Goal: Navigation & Orientation: Find specific page/section

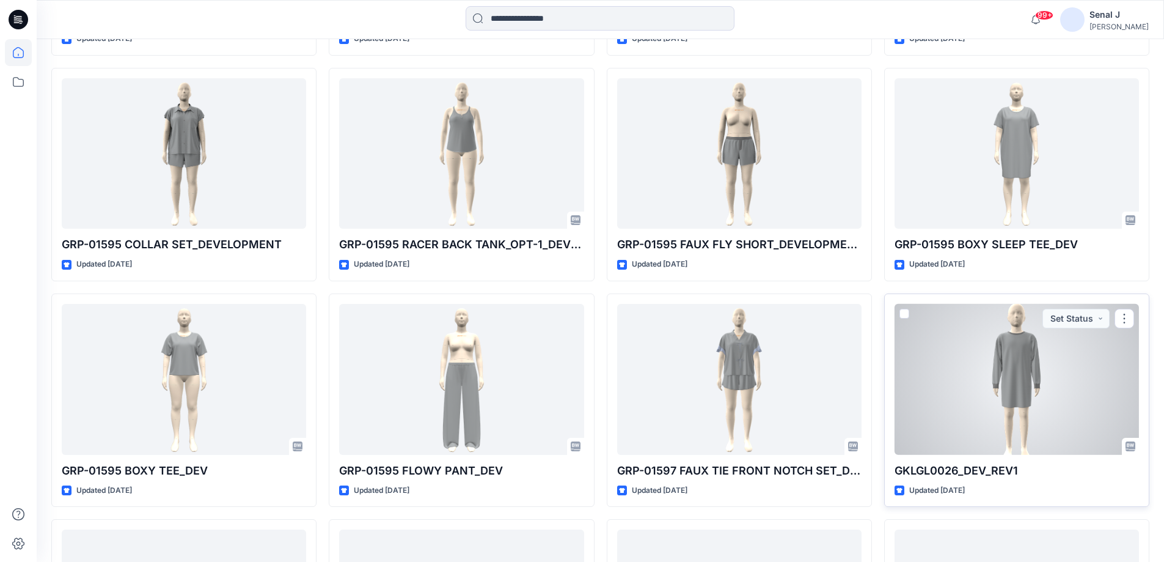
scroll to position [1059, 0]
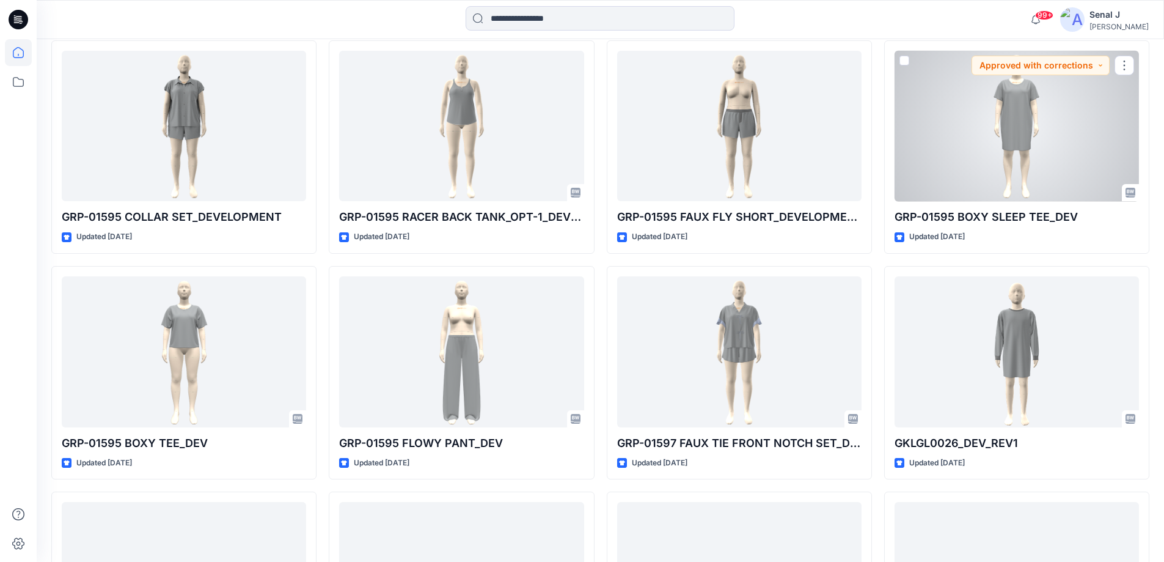
click at [1001, 145] on div at bounding box center [1017, 126] width 244 height 151
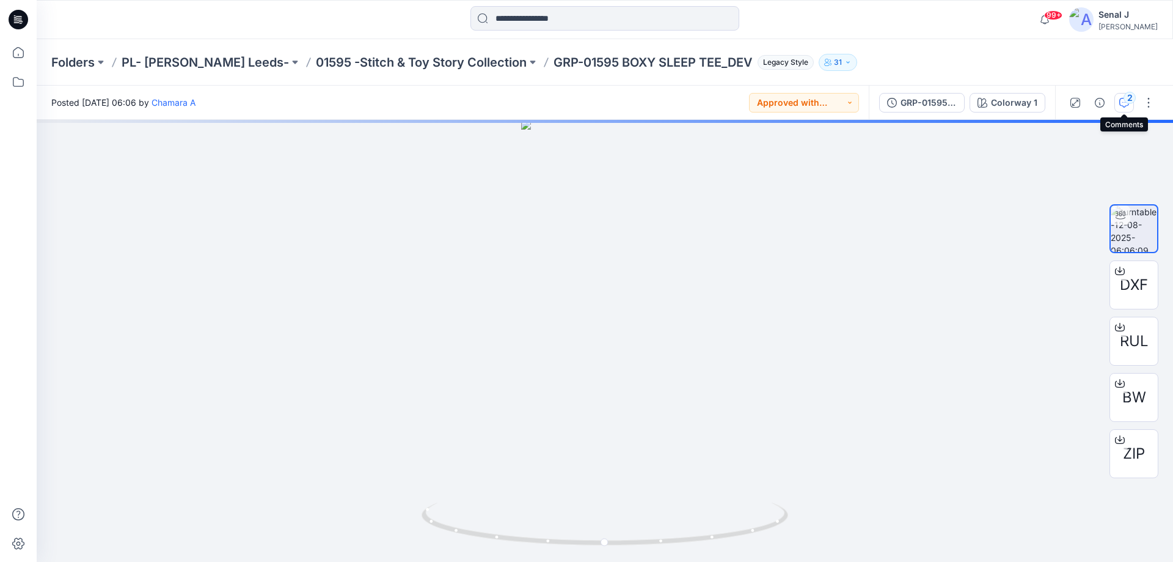
click at [1125, 100] on div "2" at bounding box center [1130, 98] width 12 height 12
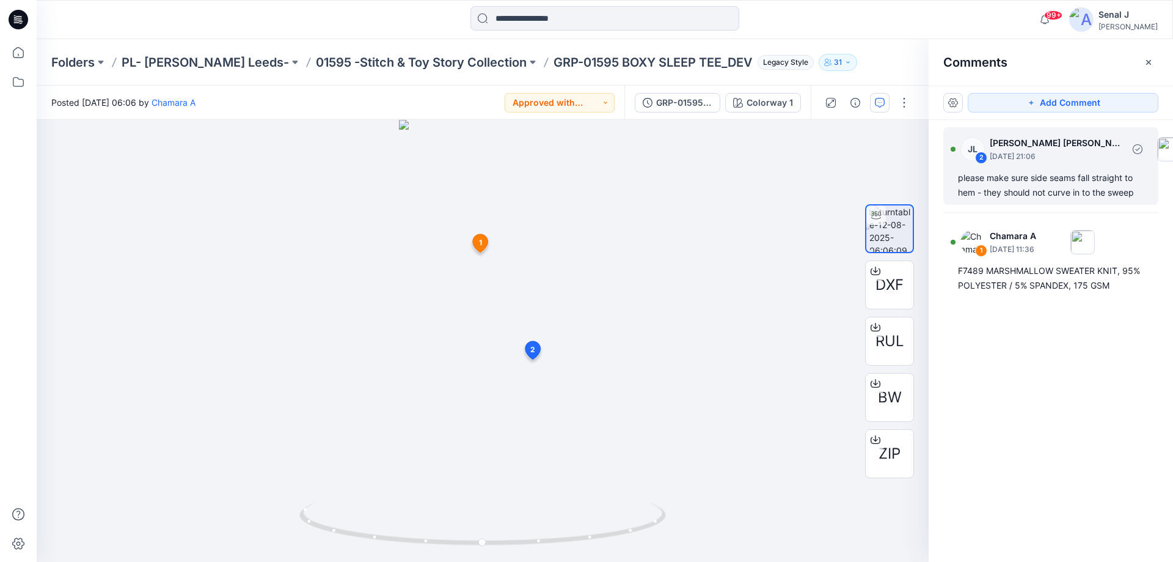
click at [1034, 176] on div "please make sure side seams fall straight to hem - they should not curve in to …" at bounding box center [1051, 184] width 186 height 29
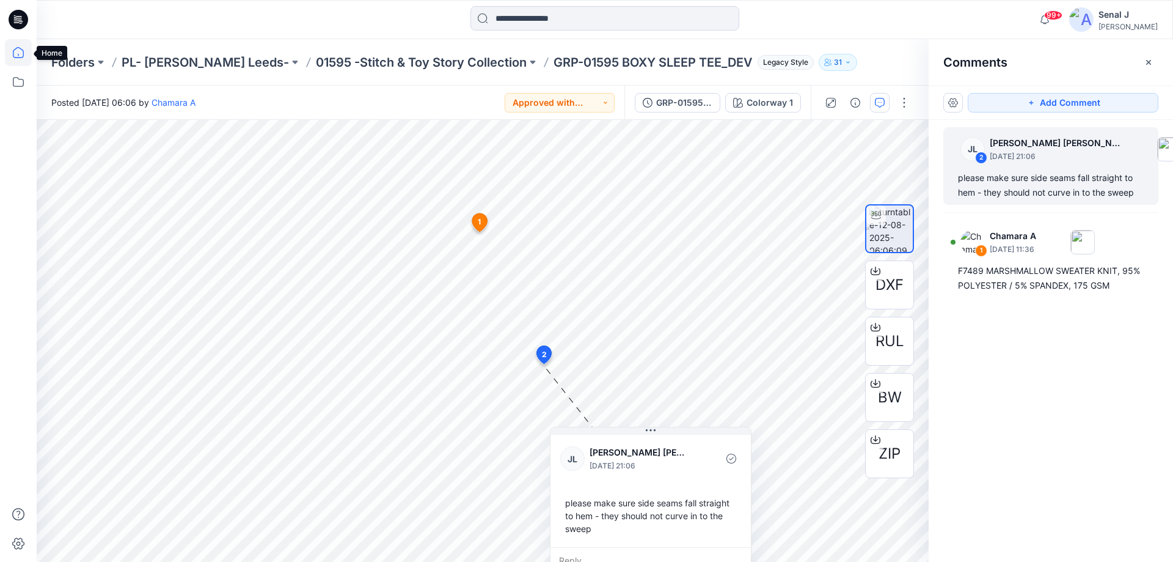
click at [15, 57] on icon at bounding box center [18, 52] width 27 height 27
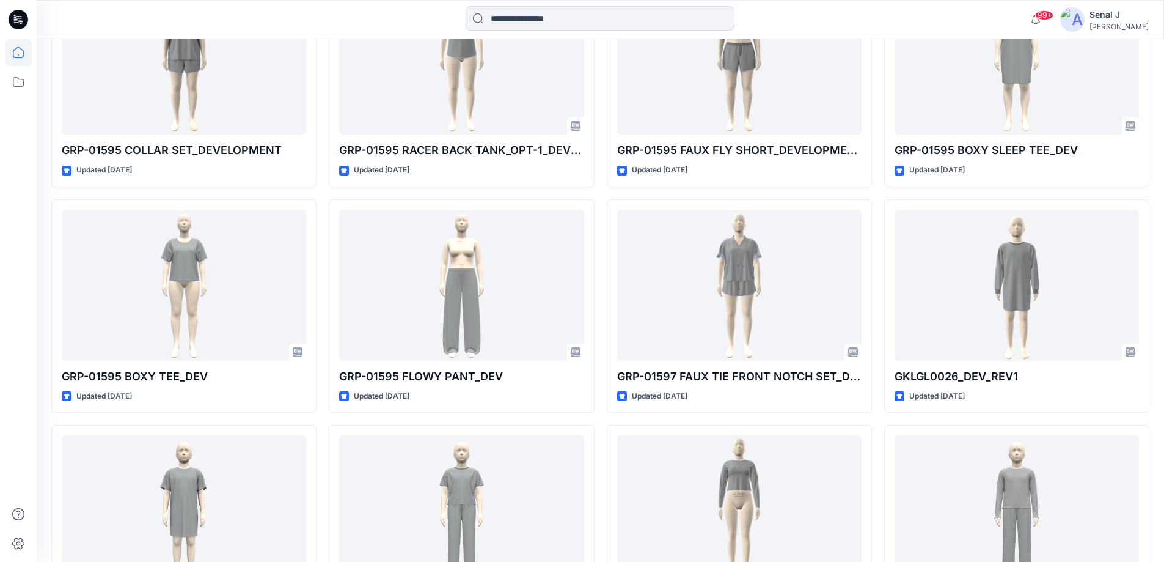
scroll to position [1141, 0]
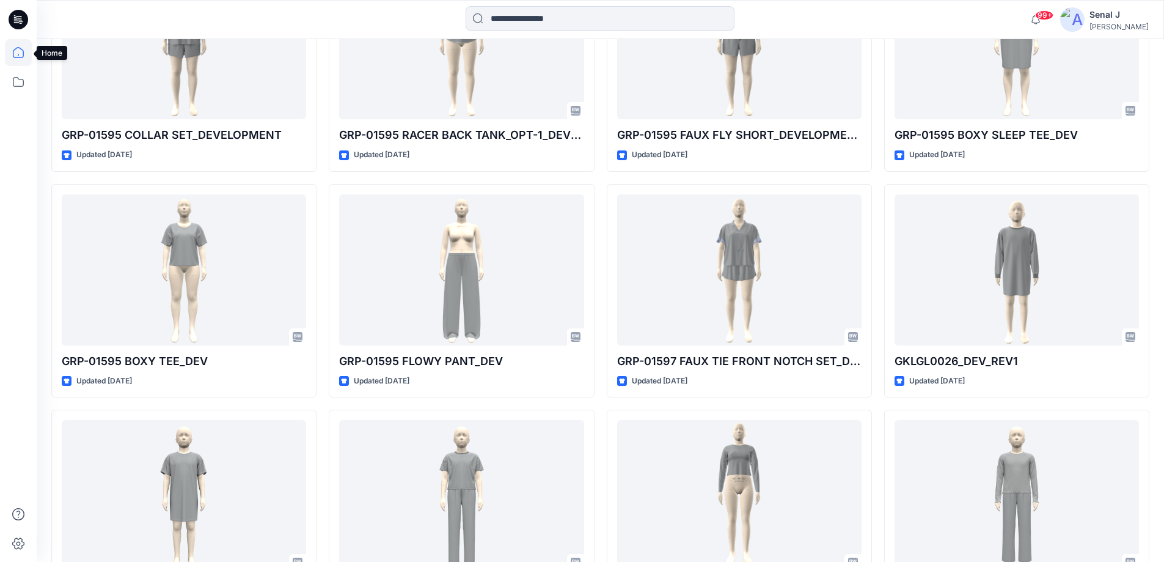
click at [11, 61] on icon at bounding box center [18, 52] width 27 height 27
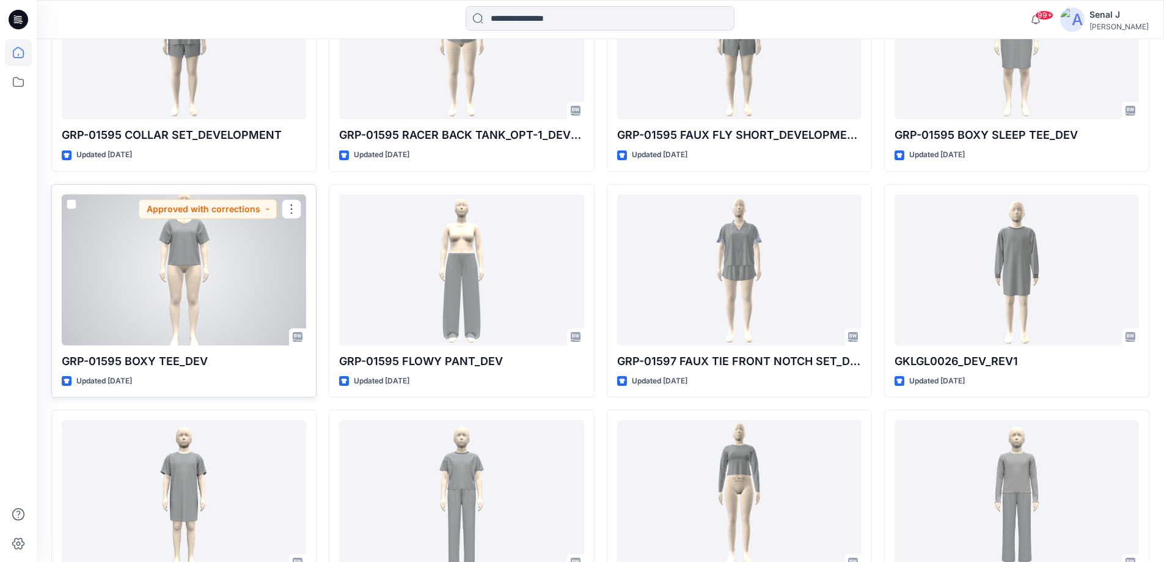
click at [137, 284] on div at bounding box center [184, 269] width 244 height 151
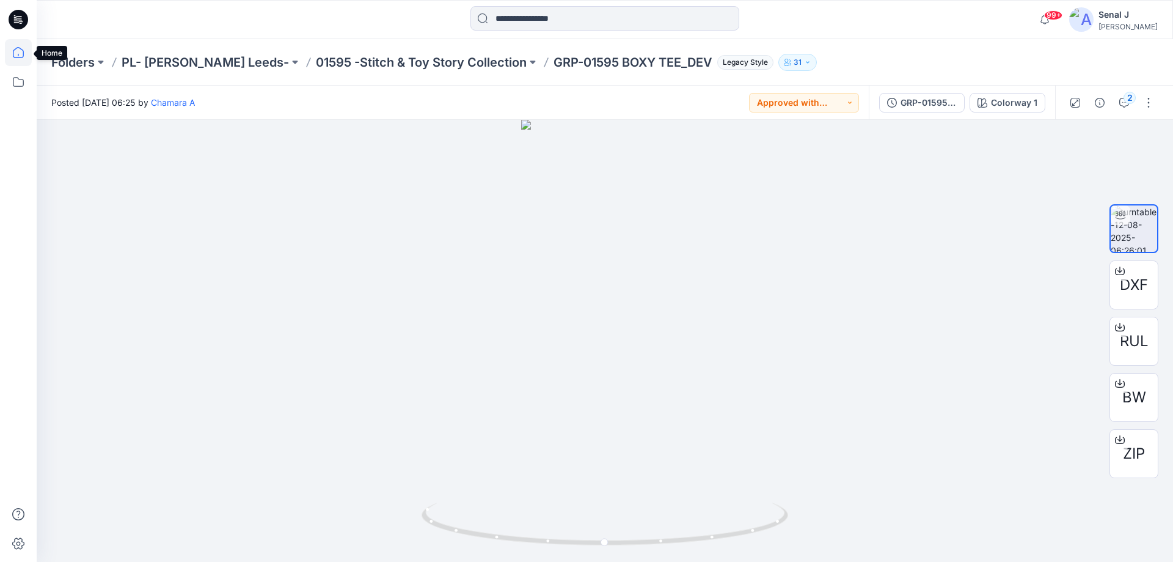
click at [15, 54] on icon at bounding box center [18, 52] width 27 height 27
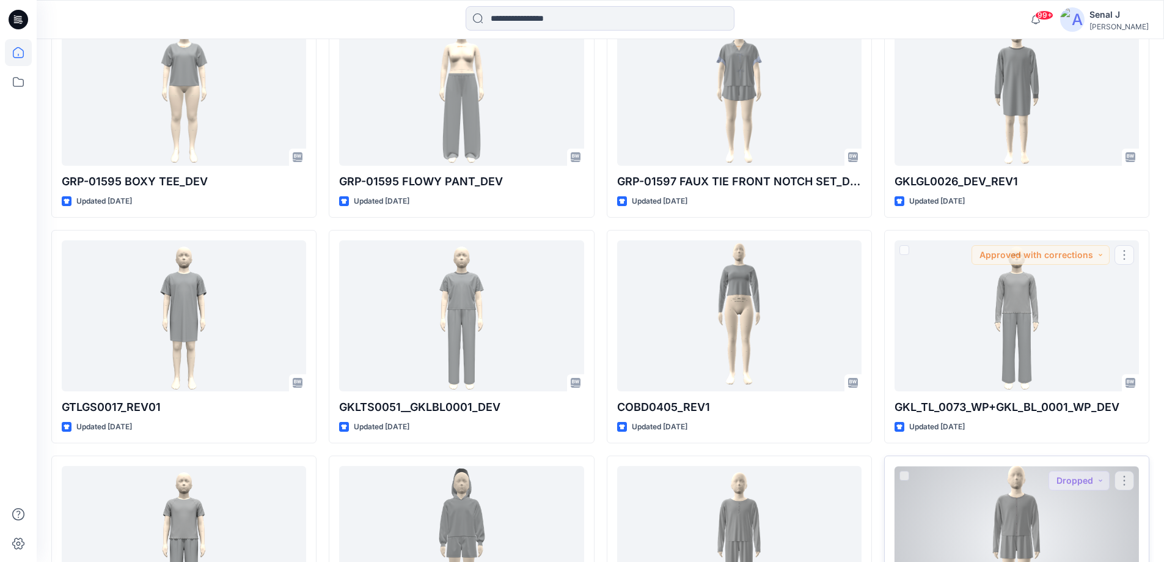
scroll to position [1505, 0]
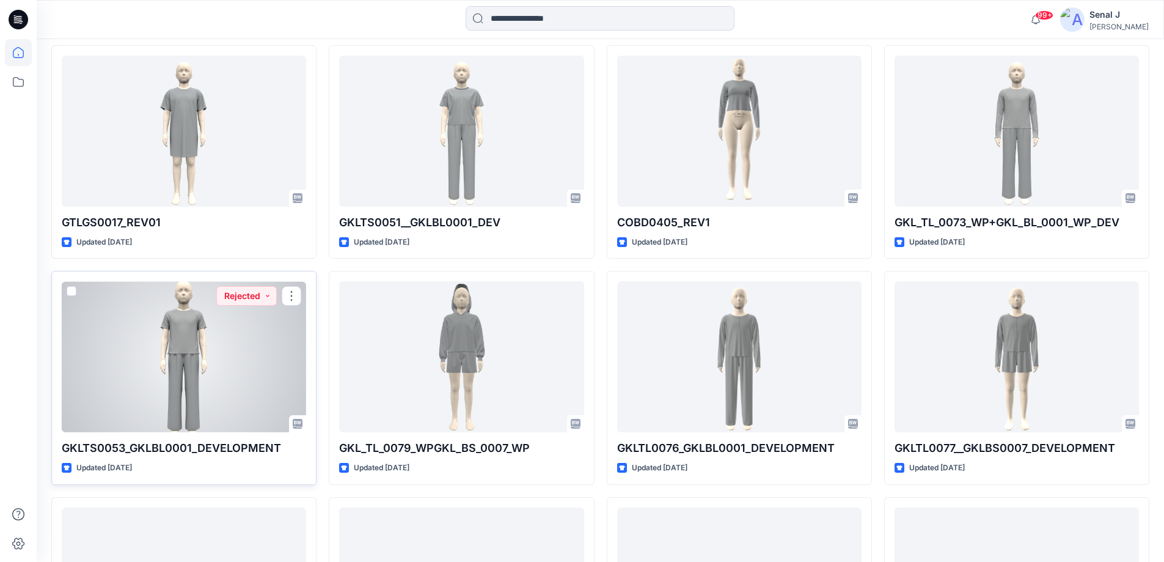
click at [179, 354] on div at bounding box center [184, 356] width 244 height 151
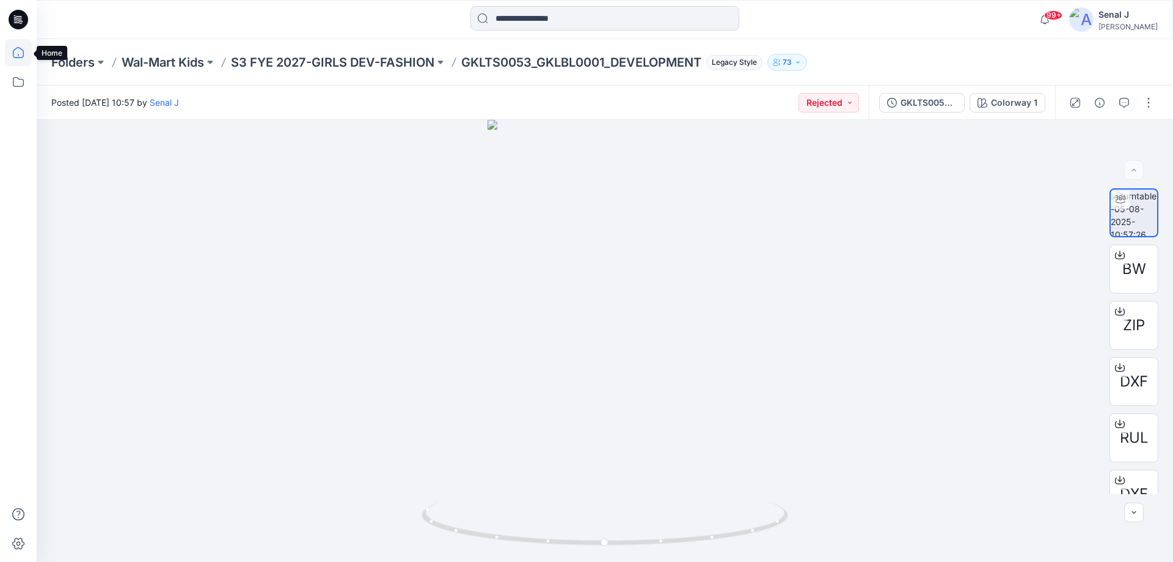
click at [22, 56] on icon at bounding box center [18, 52] width 27 height 27
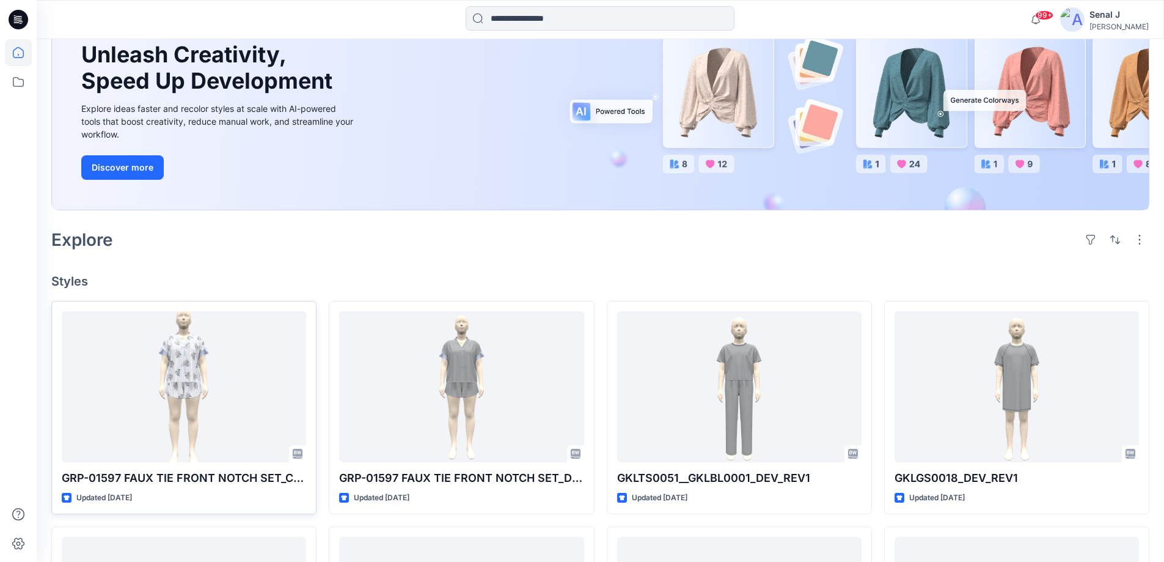
scroll to position [244, 0]
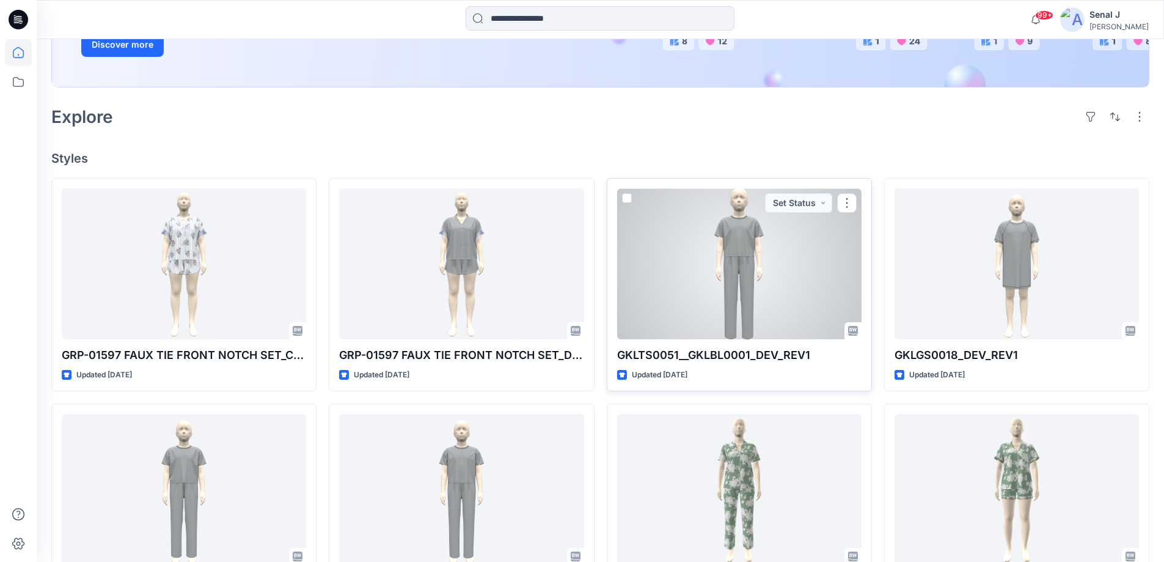
click at [714, 304] on div at bounding box center [739, 263] width 244 height 151
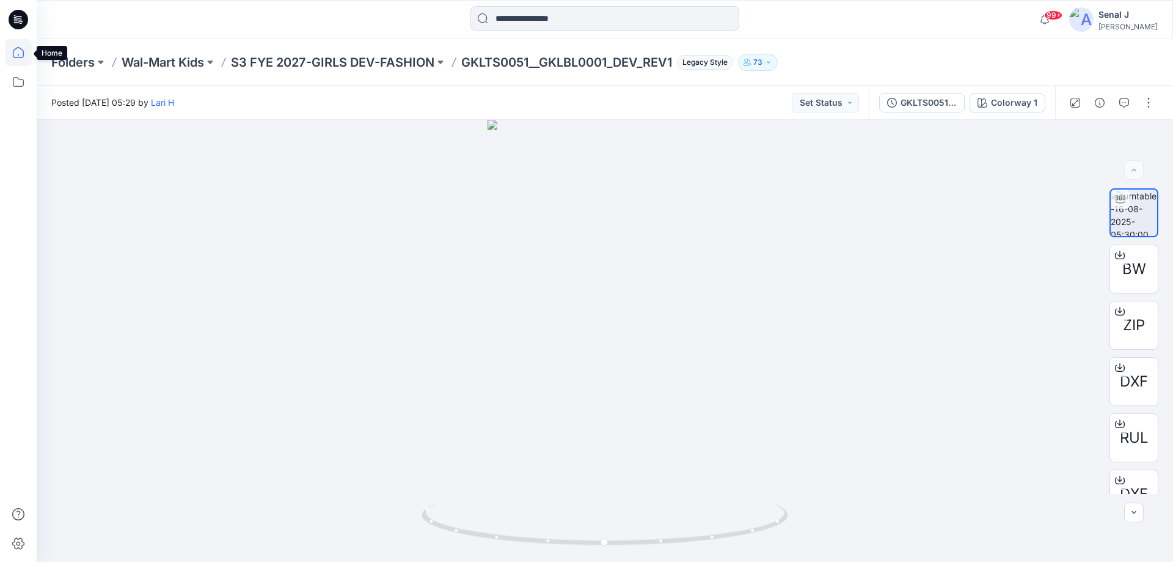
click at [21, 53] on icon at bounding box center [18, 52] width 27 height 27
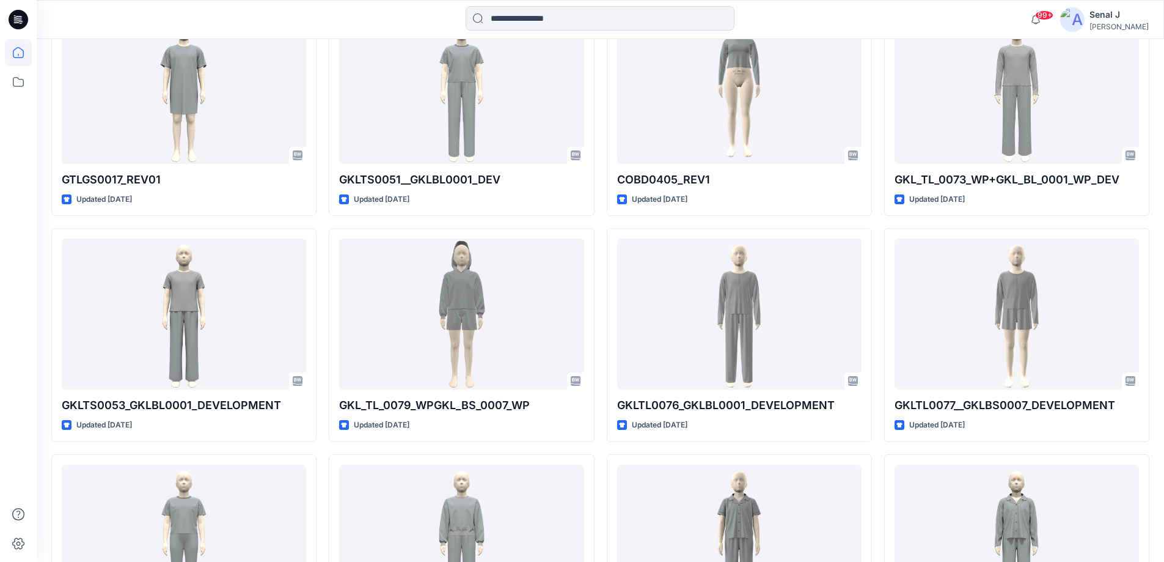
scroll to position [1466, 0]
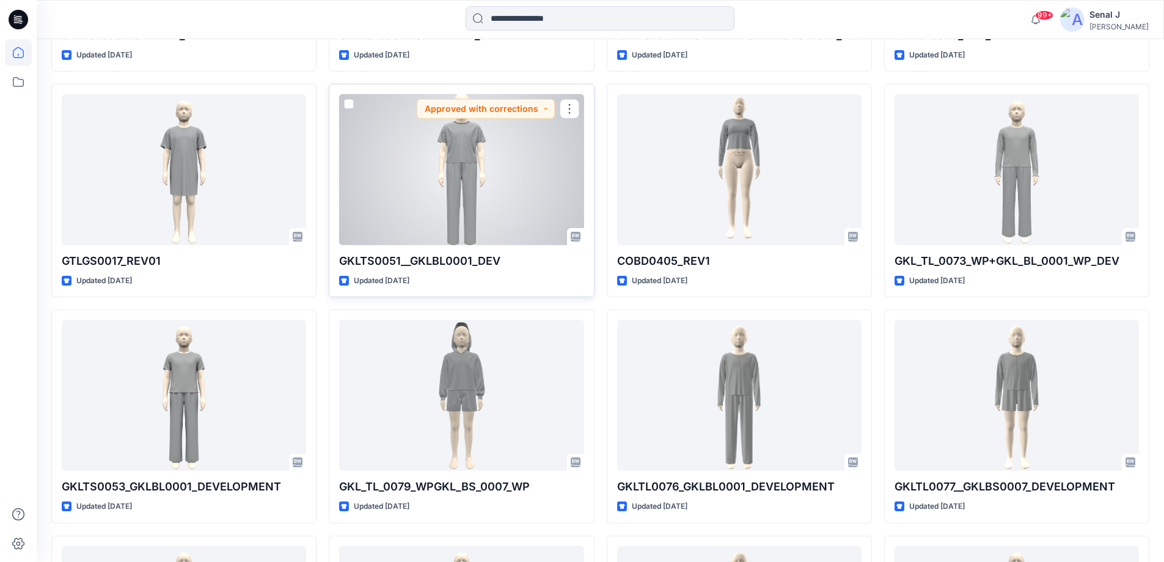
click at [412, 190] on div at bounding box center [461, 169] width 244 height 151
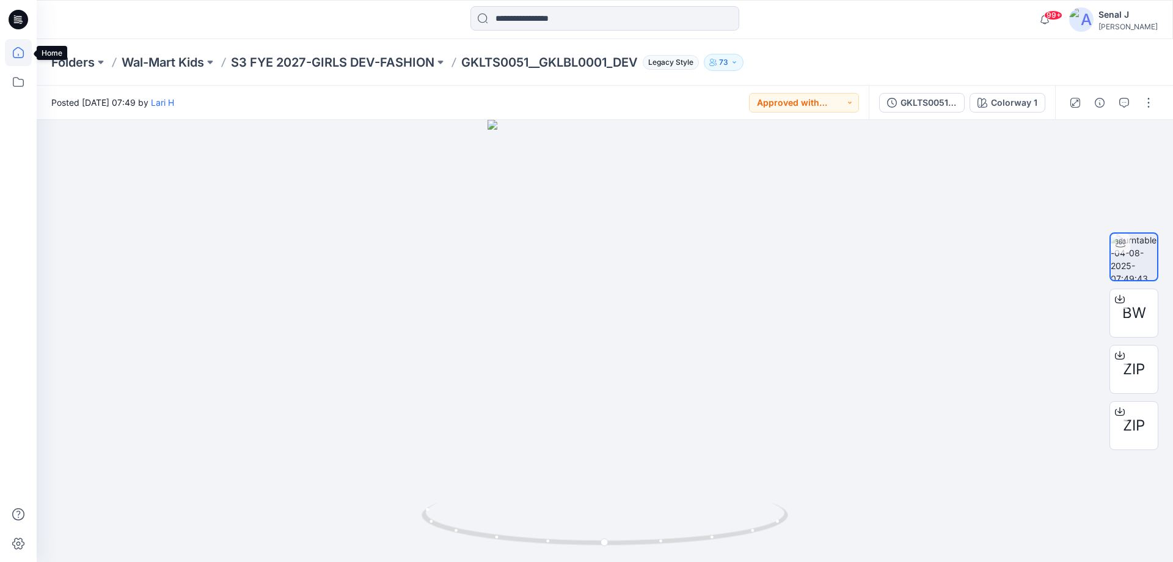
click at [17, 57] on icon at bounding box center [18, 52] width 11 height 11
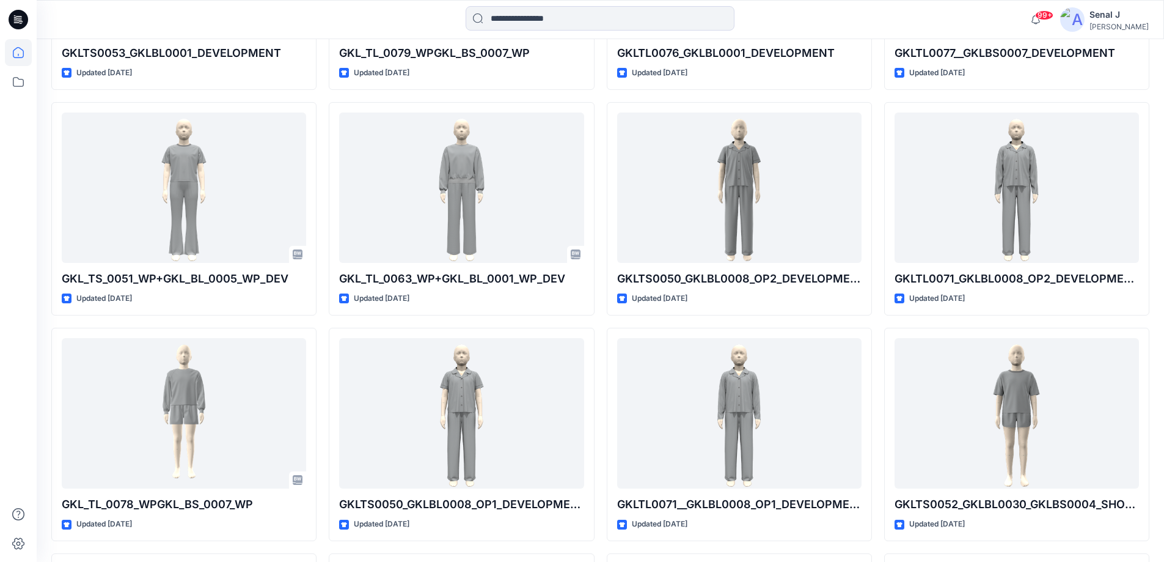
scroll to position [1955, 0]
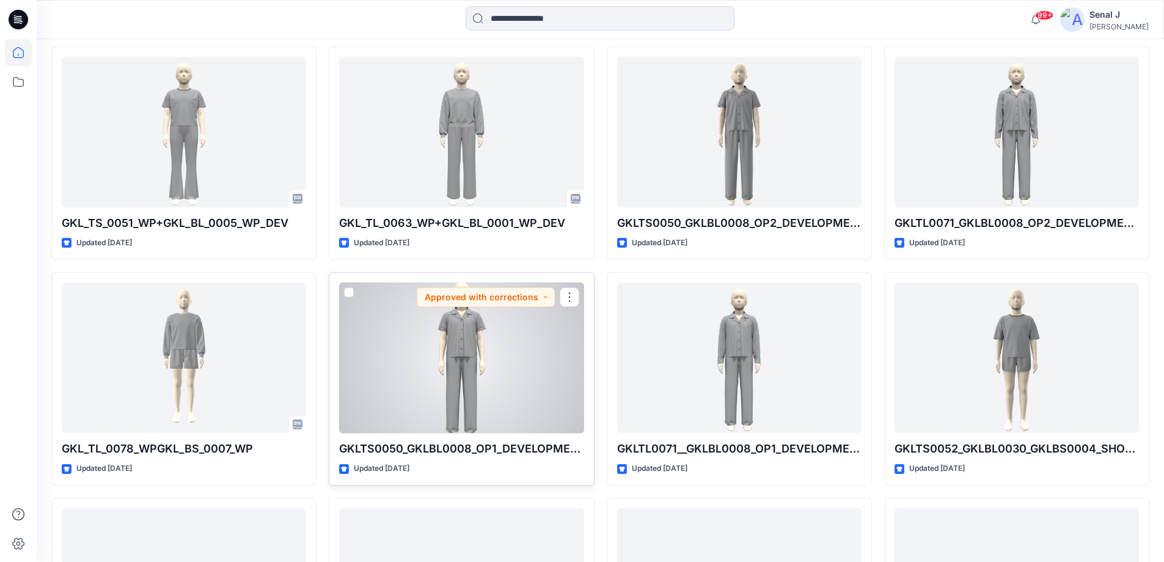
click at [487, 350] on div at bounding box center [461, 357] width 244 height 151
